Goal: Go to known website: Access a specific website the user already knows

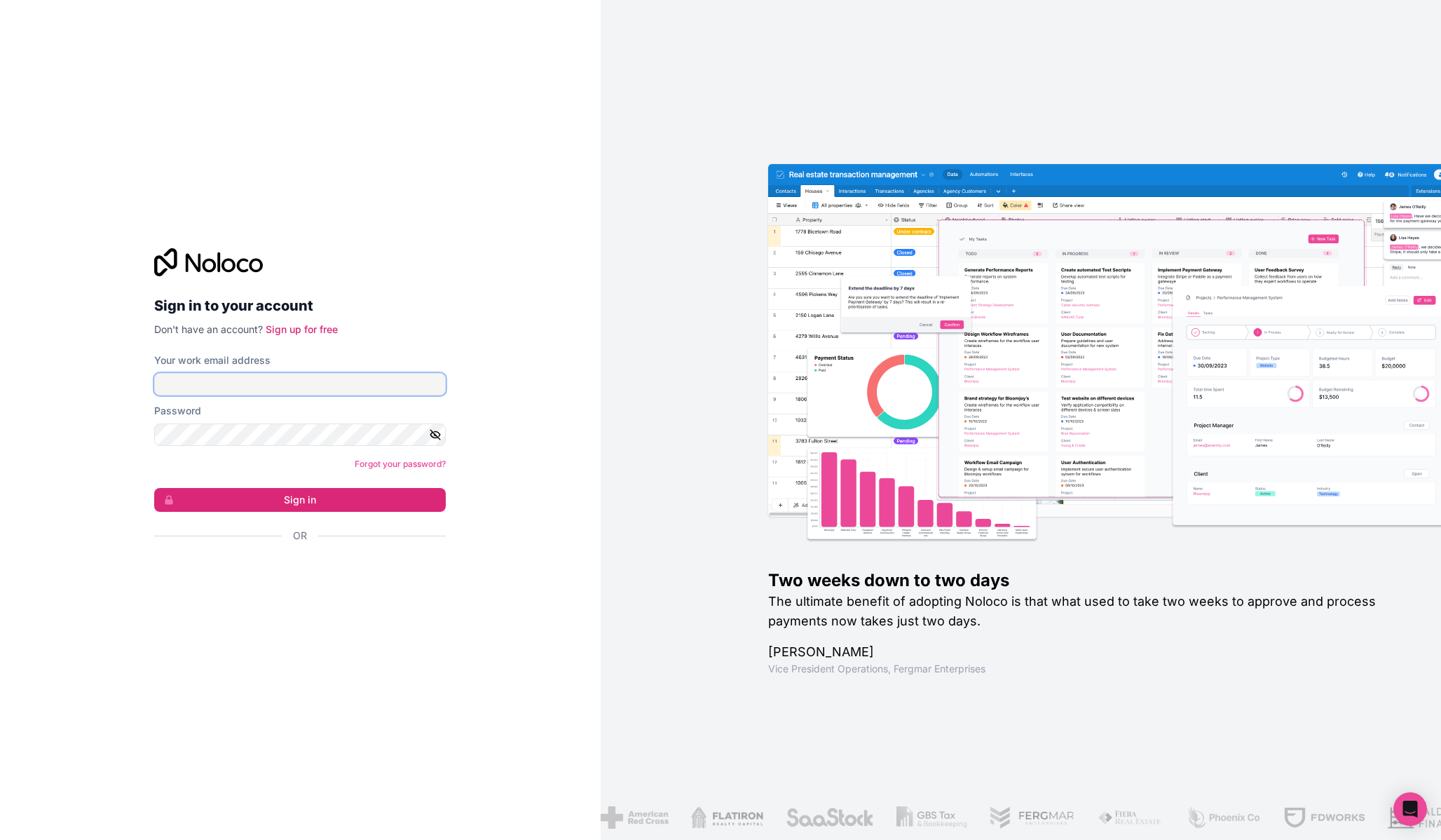
click at [322, 385] on input "Your work email address" at bounding box center [300, 383] width 291 height 22
type input "**********"
click at [315, 501] on button "Sign in" at bounding box center [300, 500] width 291 height 24
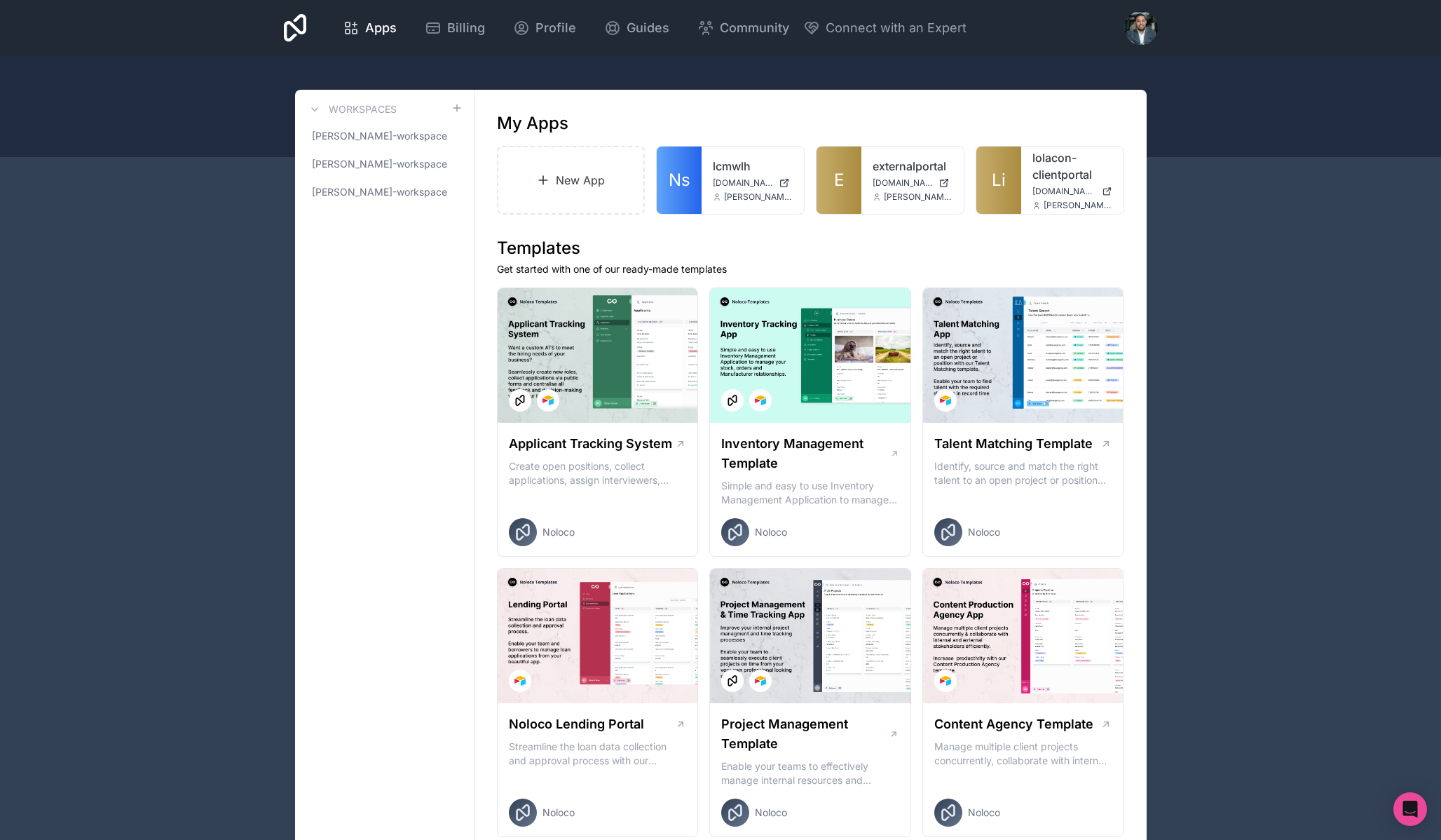
click at [1140, 27] on div at bounding box center [1141, 28] width 34 height 34
click at [373, 141] on span "[PERSON_NAME]-workspace" at bounding box center [376, 135] width 129 height 14
click at [391, 32] on span "Apps" at bounding box center [381, 28] width 32 height 20
click at [1043, 163] on link "lolacon-clientportal" at bounding box center [1072, 166] width 80 height 34
